Goal: Task Accomplishment & Management: Manage account settings

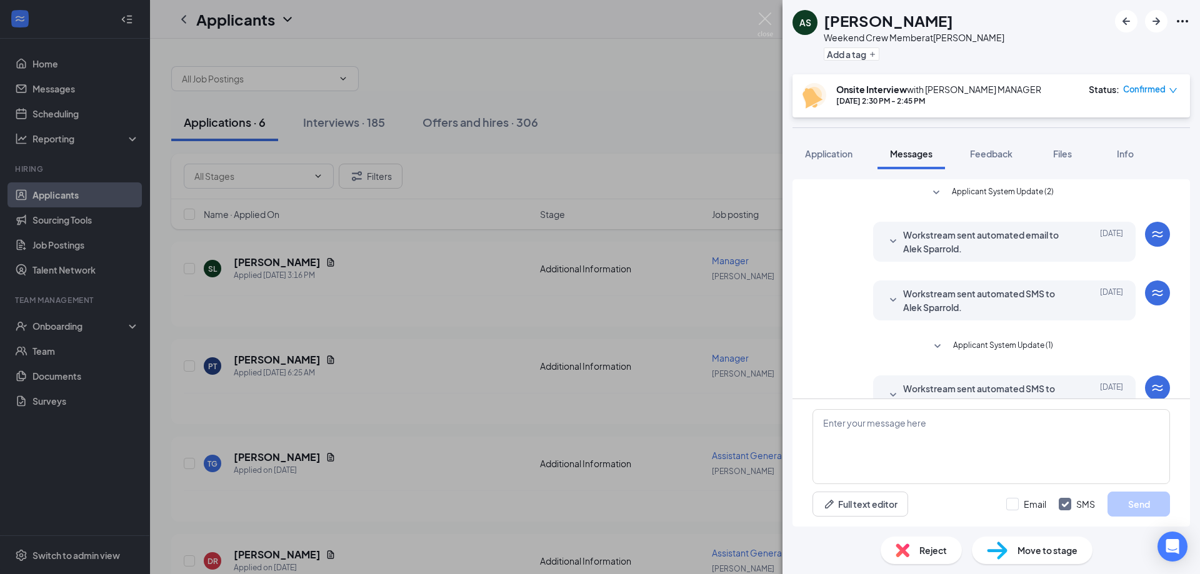
scroll to position [273, 0]
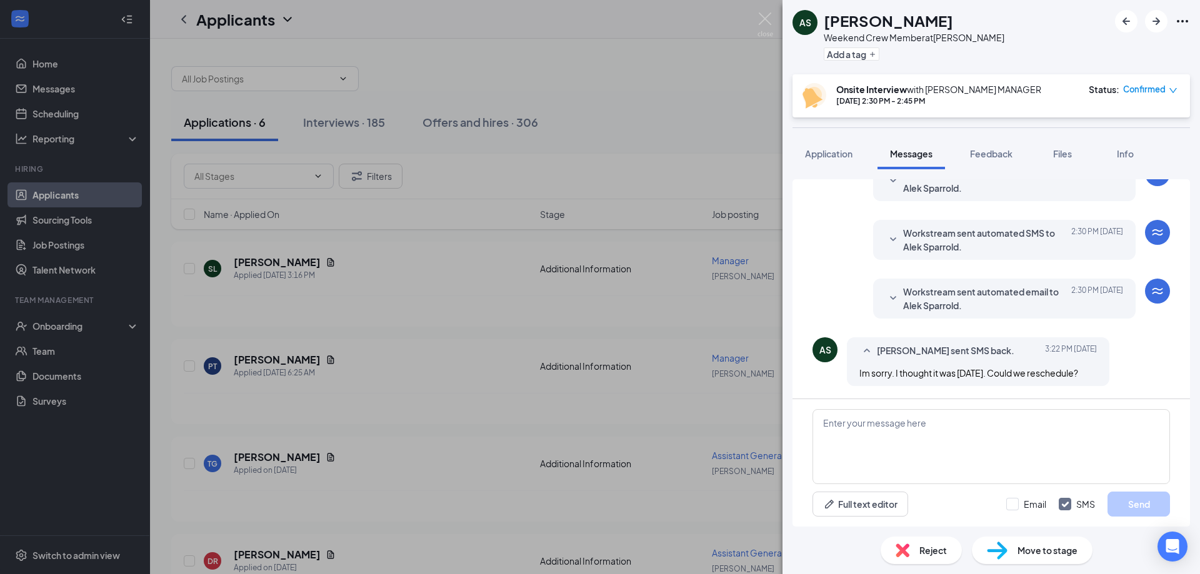
click at [915, 294] on span "Workstream sent automated email to Alek Sparrold." at bounding box center [985, 299] width 164 height 28
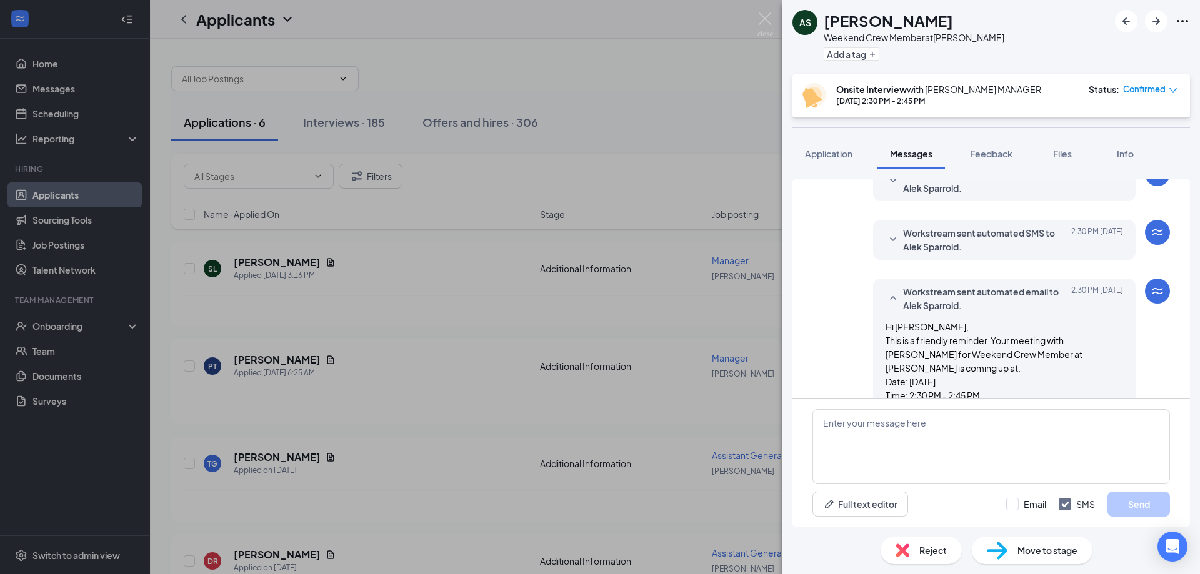
click at [915, 294] on span "Workstream sent automated email to Alek Sparrold." at bounding box center [985, 299] width 164 height 28
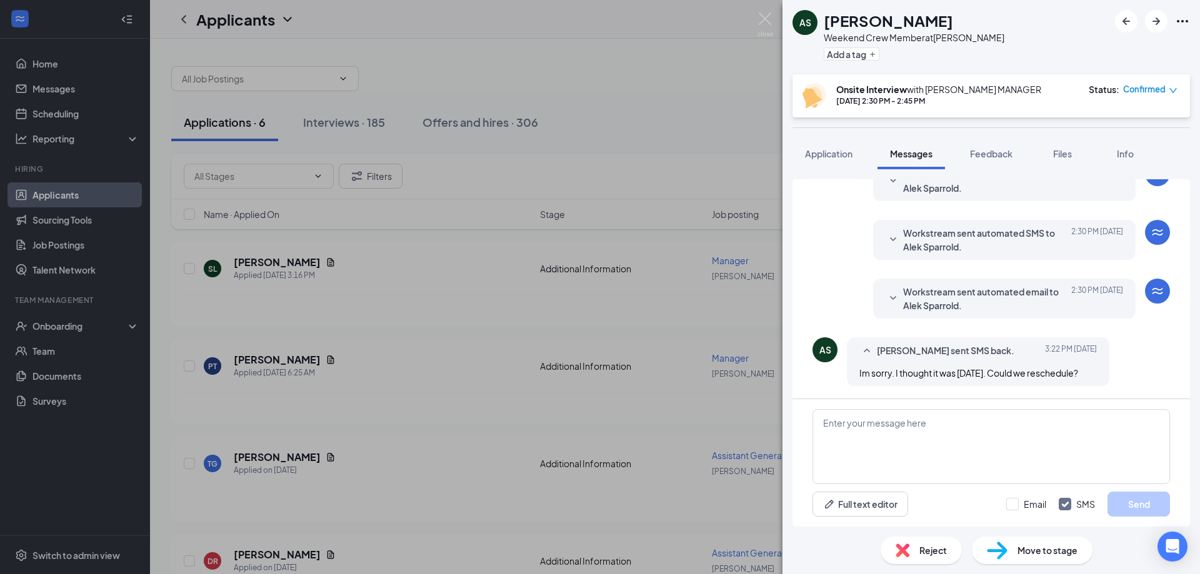
click at [1176, 21] on icon "Ellipses" at bounding box center [1182, 21] width 15 height 15
click at [1159, 92] on span "Confirmed" at bounding box center [1144, 89] width 43 height 13
click at [1103, 128] on span "Request Reschedule" at bounding box center [1125, 126] width 86 height 14
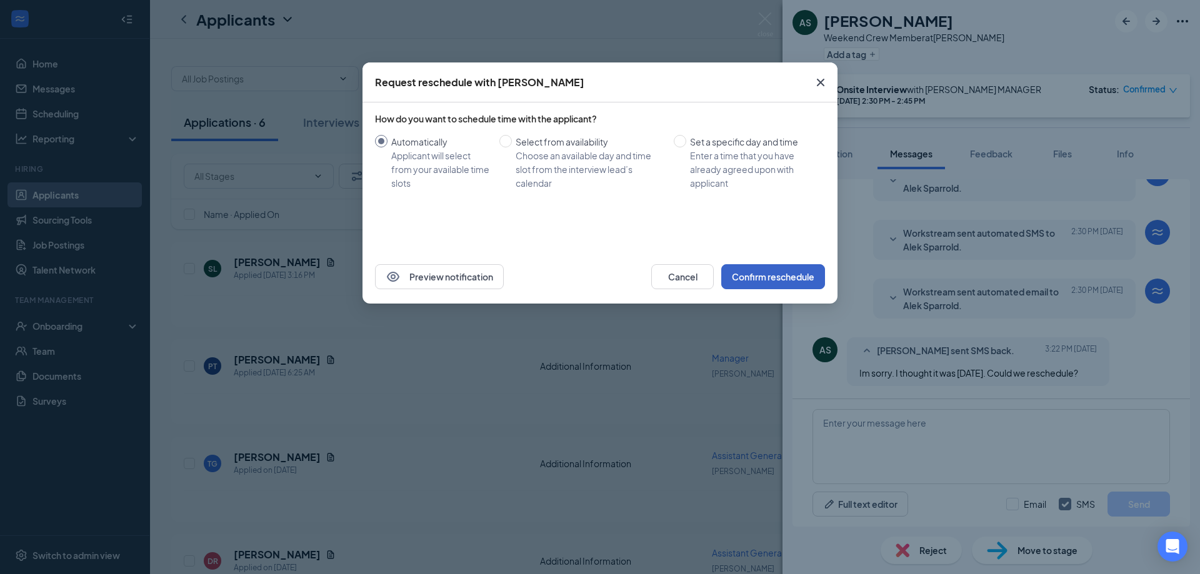
click at [765, 274] on button "Confirm reschedule" at bounding box center [773, 276] width 104 height 25
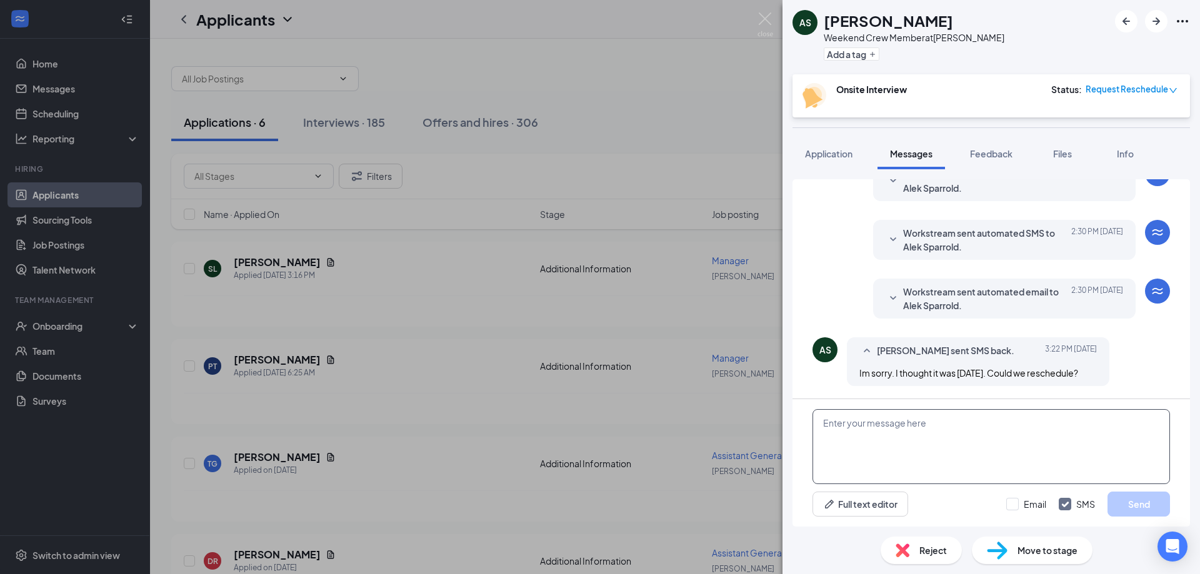
click at [953, 442] on textarea at bounding box center [992, 446] width 358 height 75
type textarea "Of course, you should be recieving a link in a moment to reschedule."
click at [1159, 492] on button "Send" at bounding box center [1139, 504] width 63 height 25
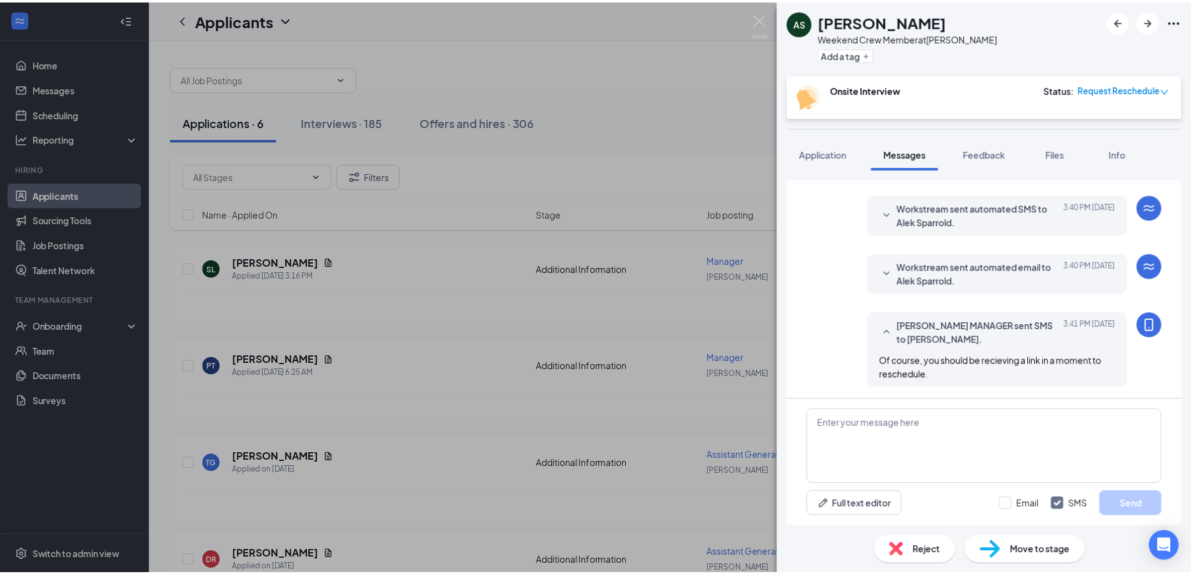
scroll to position [521, 0]
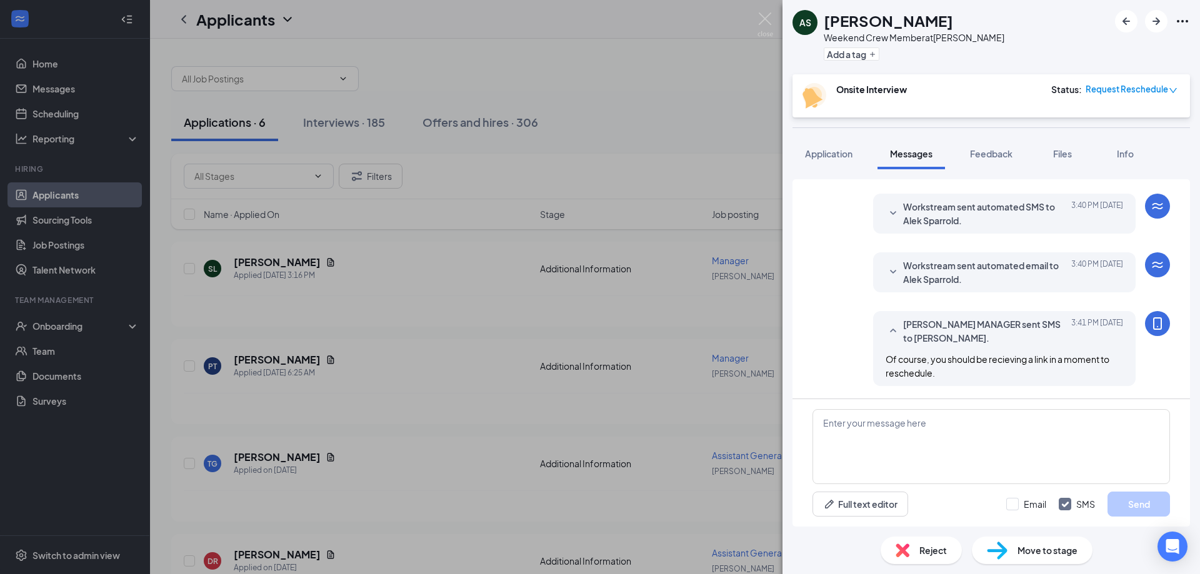
click at [774, 9] on div "AS Alek Sparrold Weekend Crew Member at Logan Add a tag Onsite Interview Status…" at bounding box center [600, 287] width 1200 height 574
click at [769, 17] on img at bounding box center [766, 25] width 16 height 24
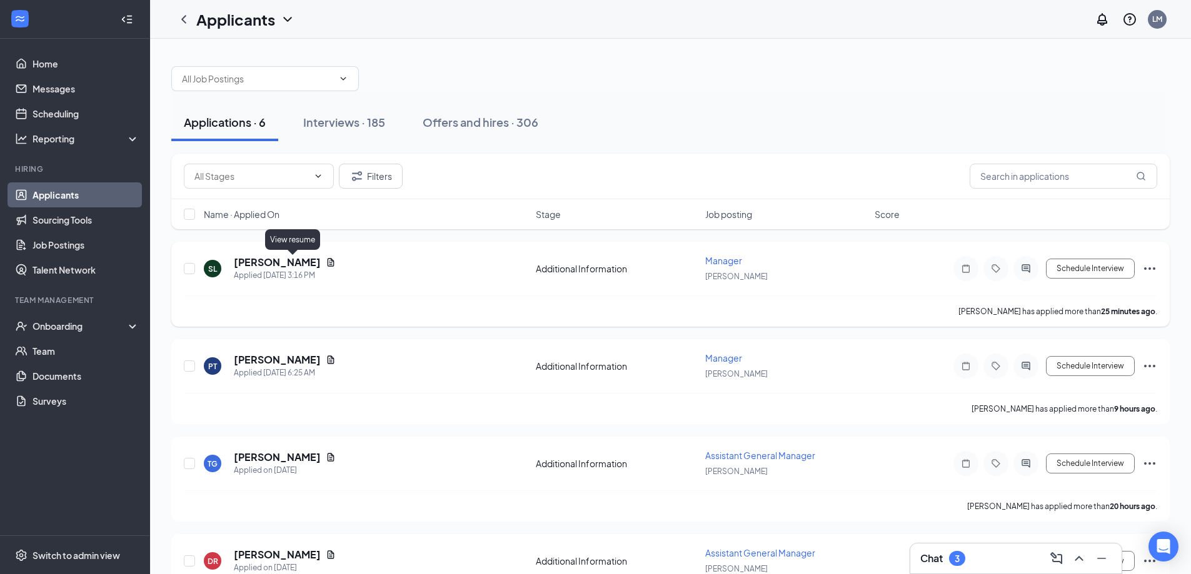
click at [326, 262] on icon "Document" at bounding box center [331, 263] width 10 height 10
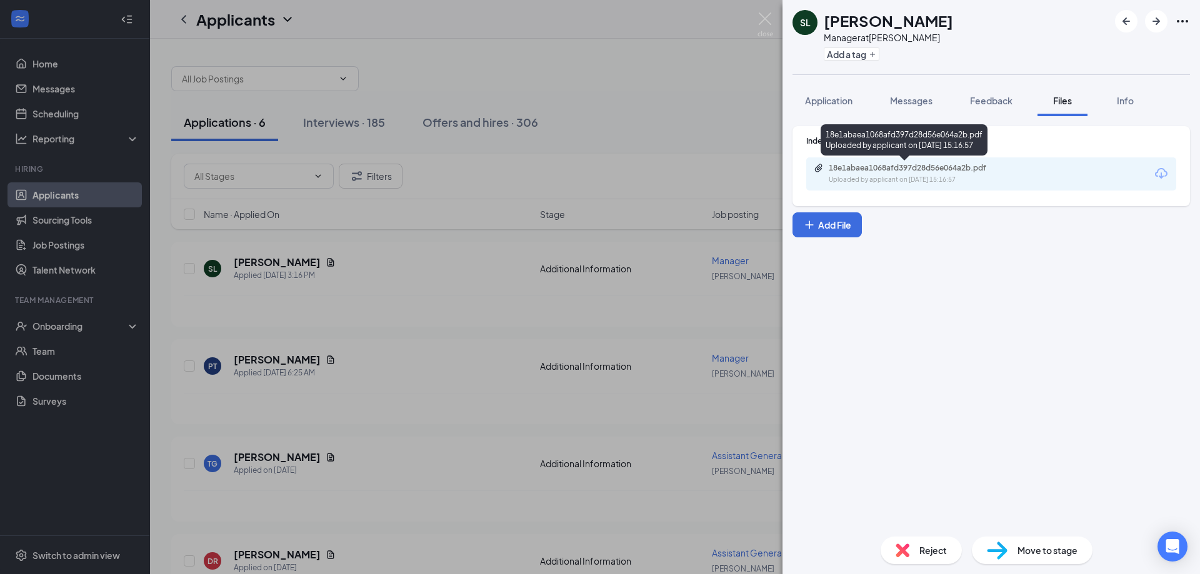
click at [889, 174] on div "18e1abaea1068afd397d28d56e064a2b.pdf Uploaded by applicant on Aug 26, 2025 at 1…" at bounding box center [915, 174] width 203 height 22
click at [771, 23] on img at bounding box center [766, 25] width 16 height 24
